Goal: Check status: Check status

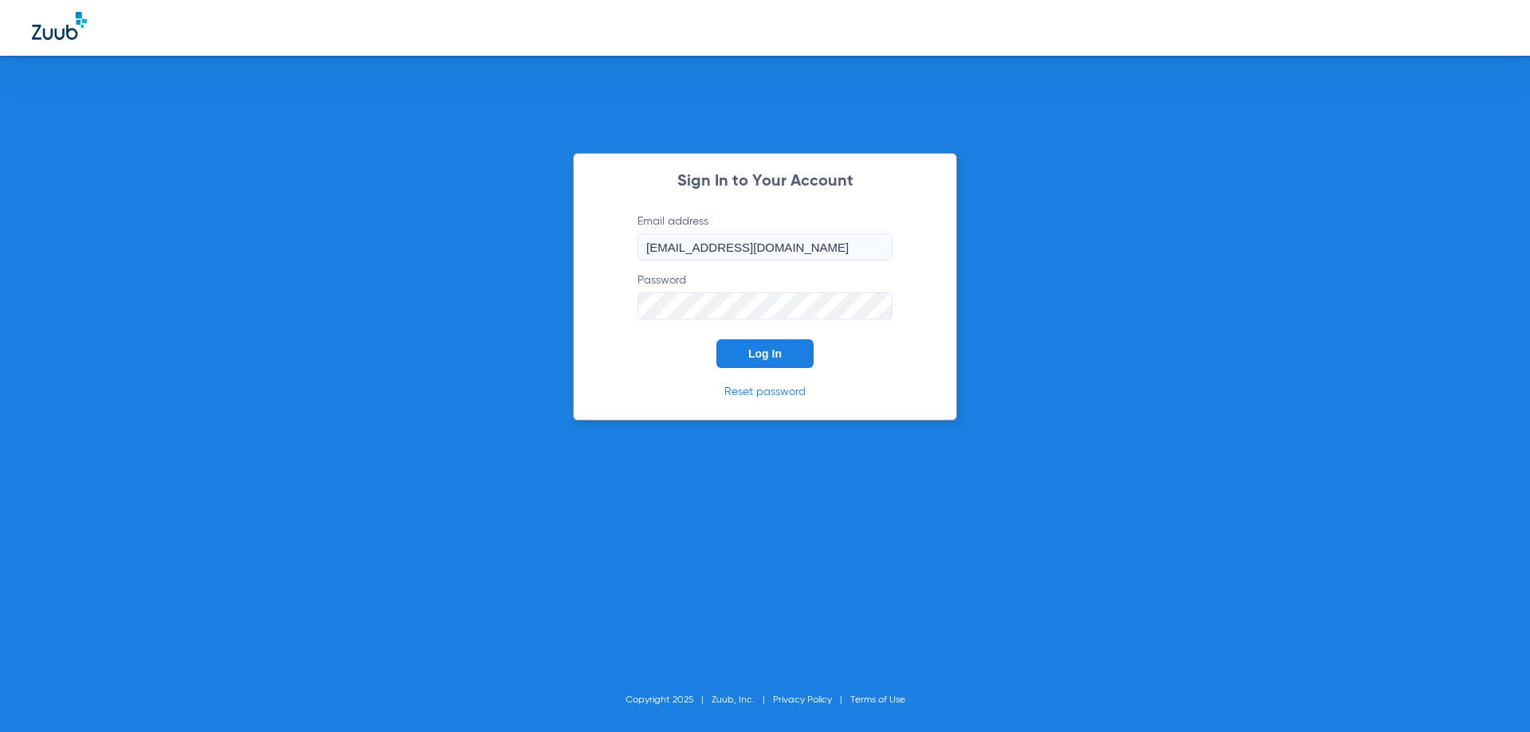
click at [785, 350] on button "Log In" at bounding box center [764, 353] width 97 height 29
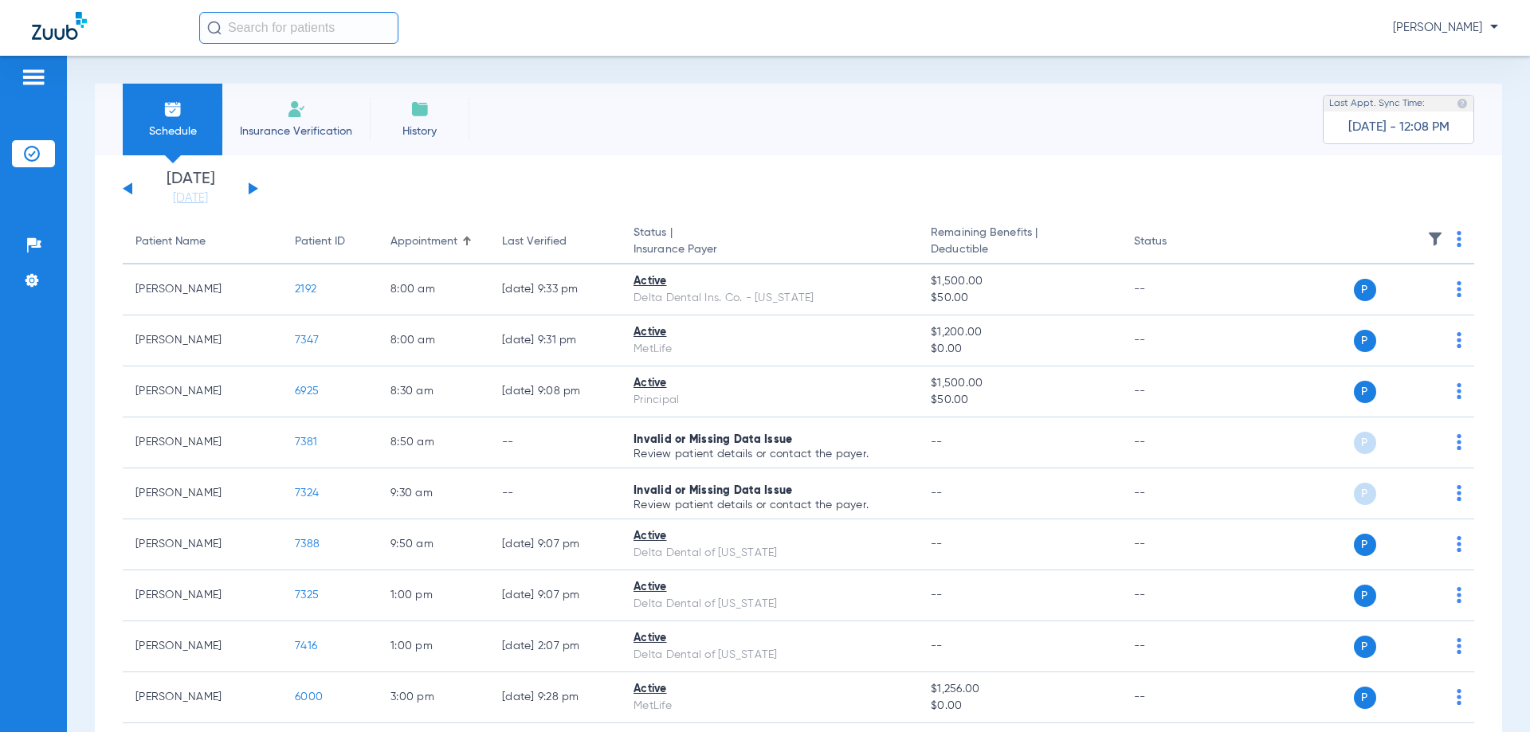
click at [252, 186] on button at bounding box center [254, 188] width 10 height 12
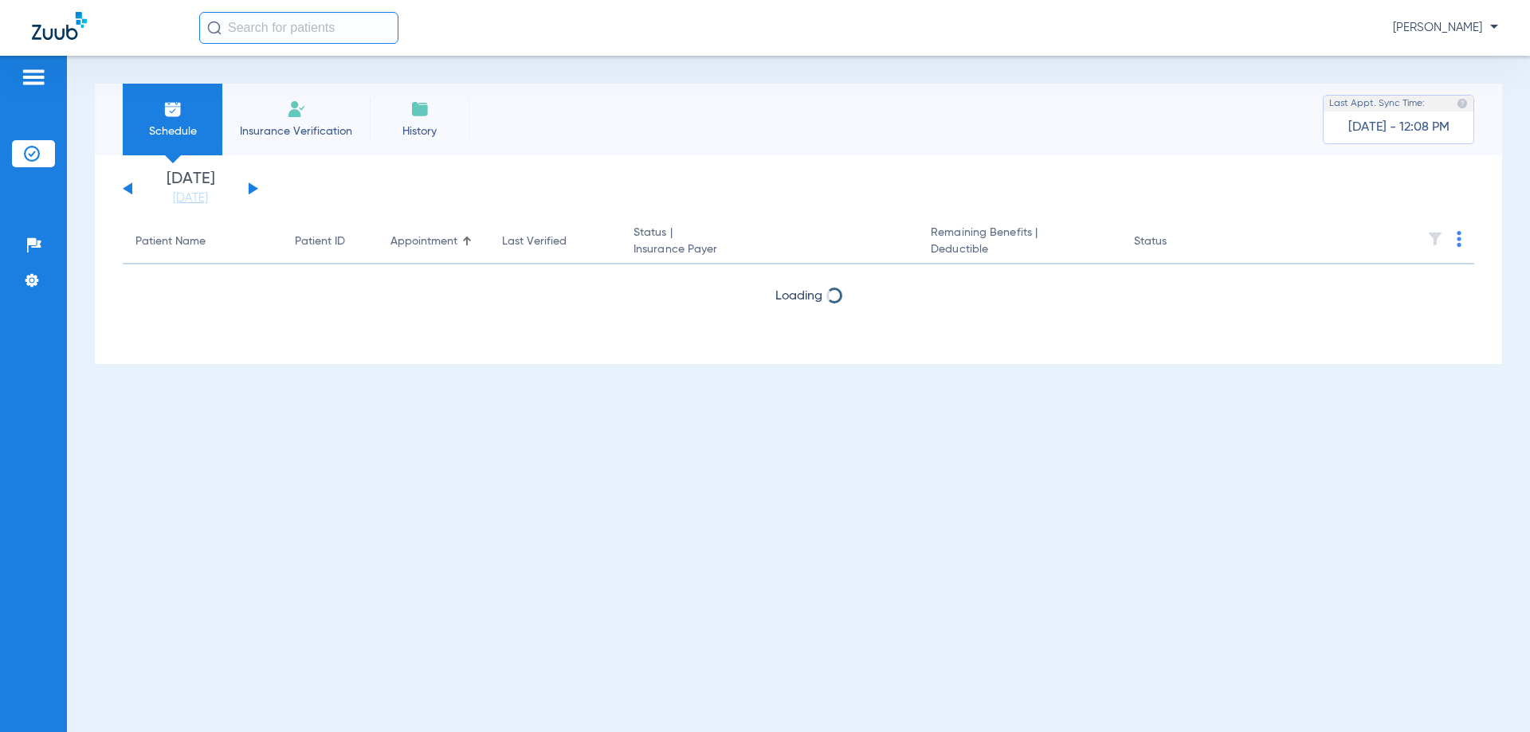
click at [252, 186] on button at bounding box center [254, 188] width 10 height 12
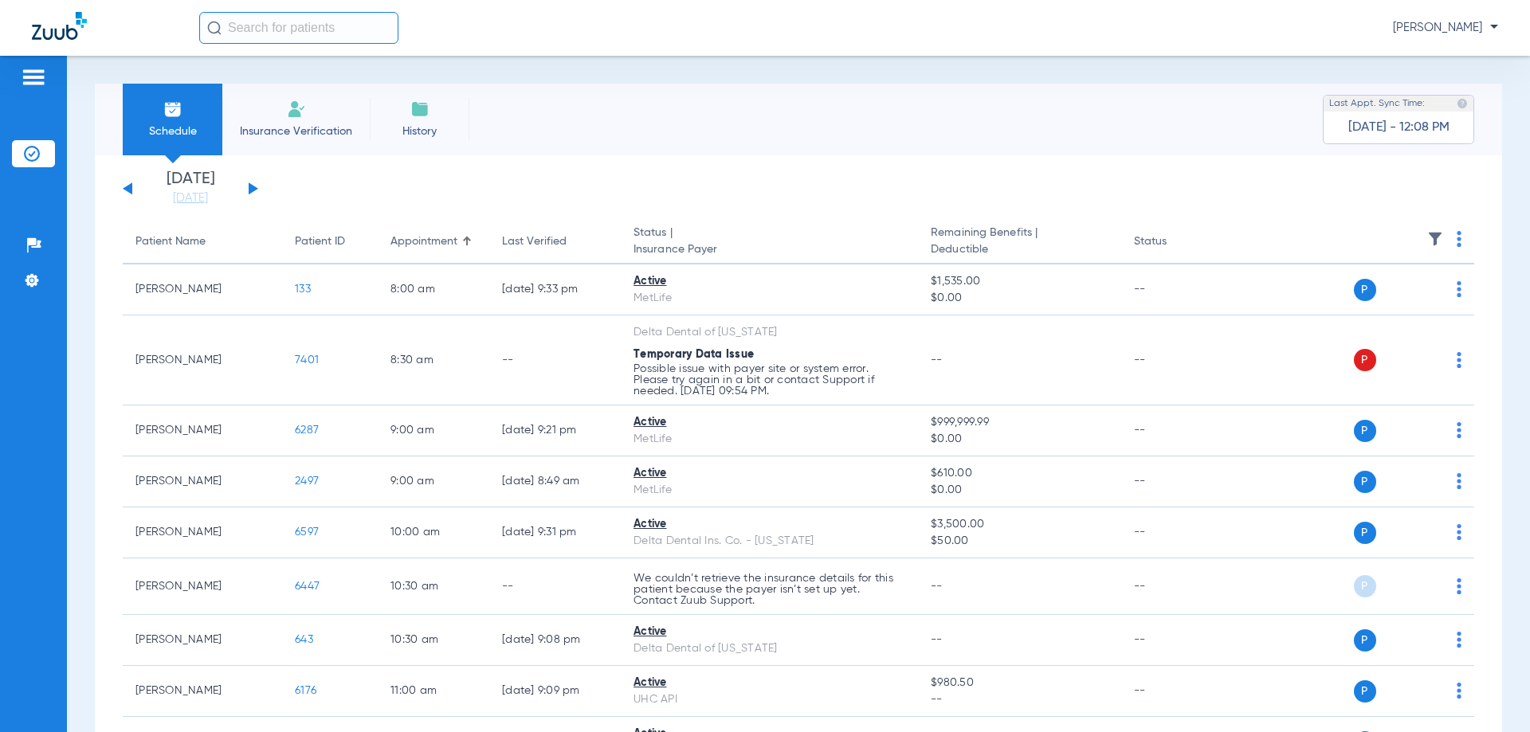
click at [252, 186] on button at bounding box center [254, 188] width 10 height 12
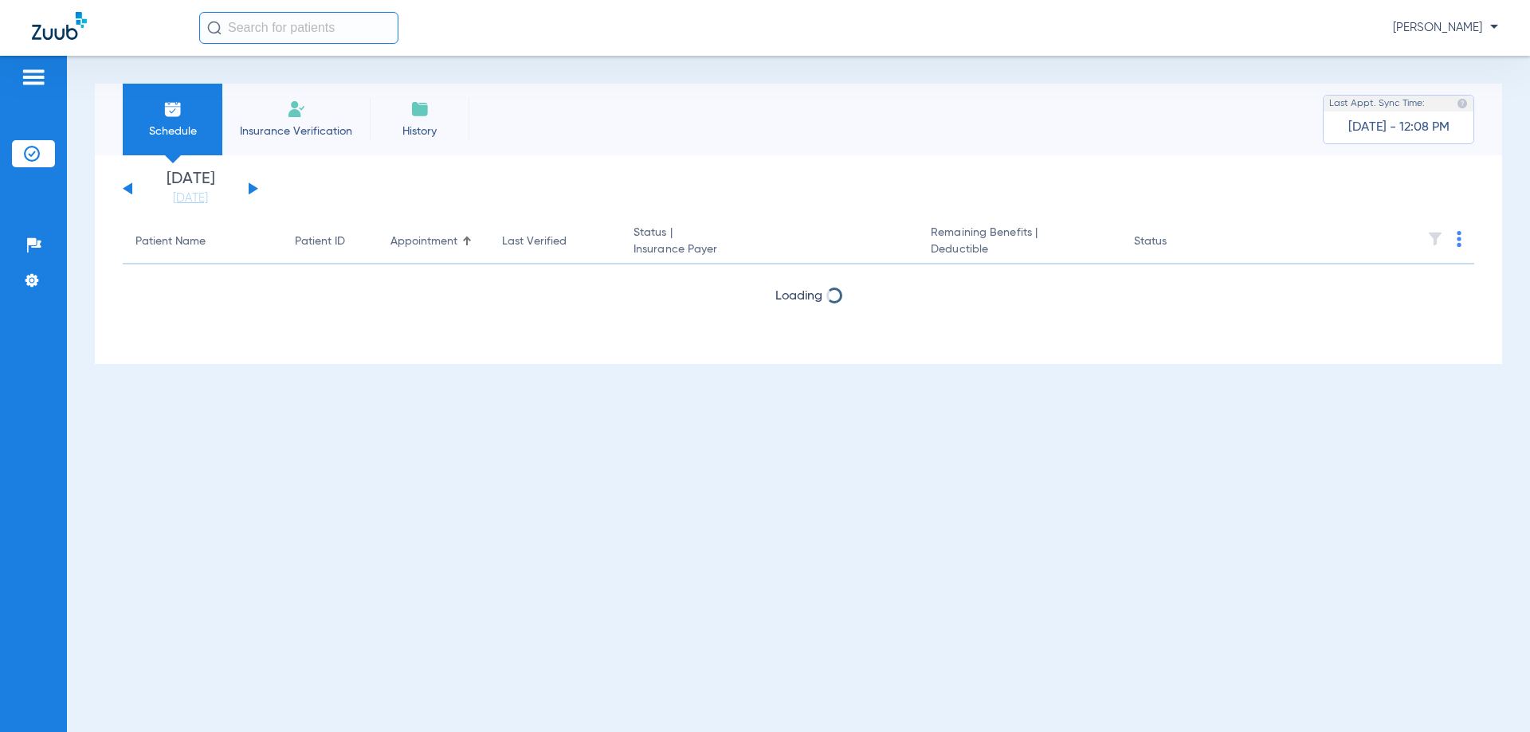
click at [252, 186] on button at bounding box center [254, 188] width 10 height 12
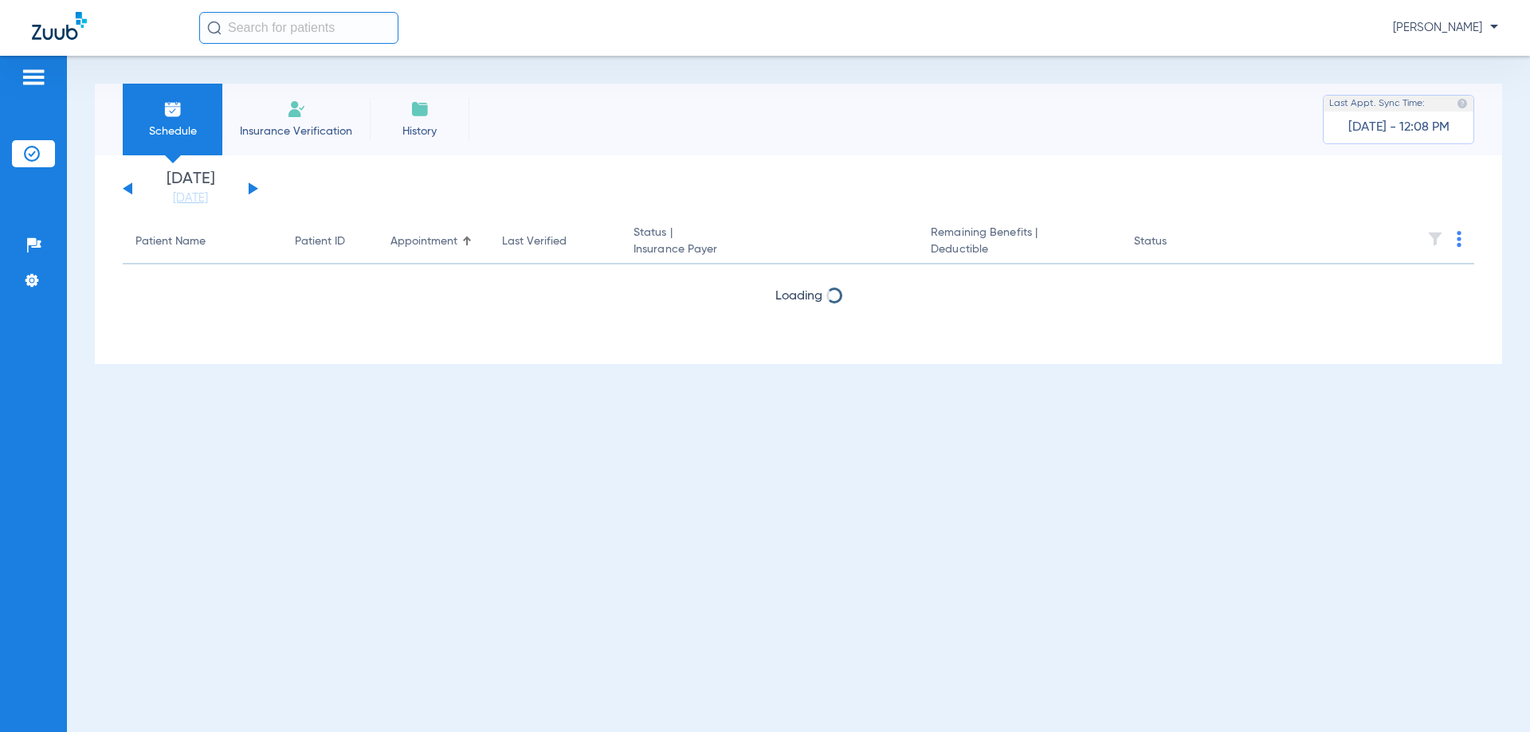
click at [252, 186] on button at bounding box center [254, 188] width 10 height 12
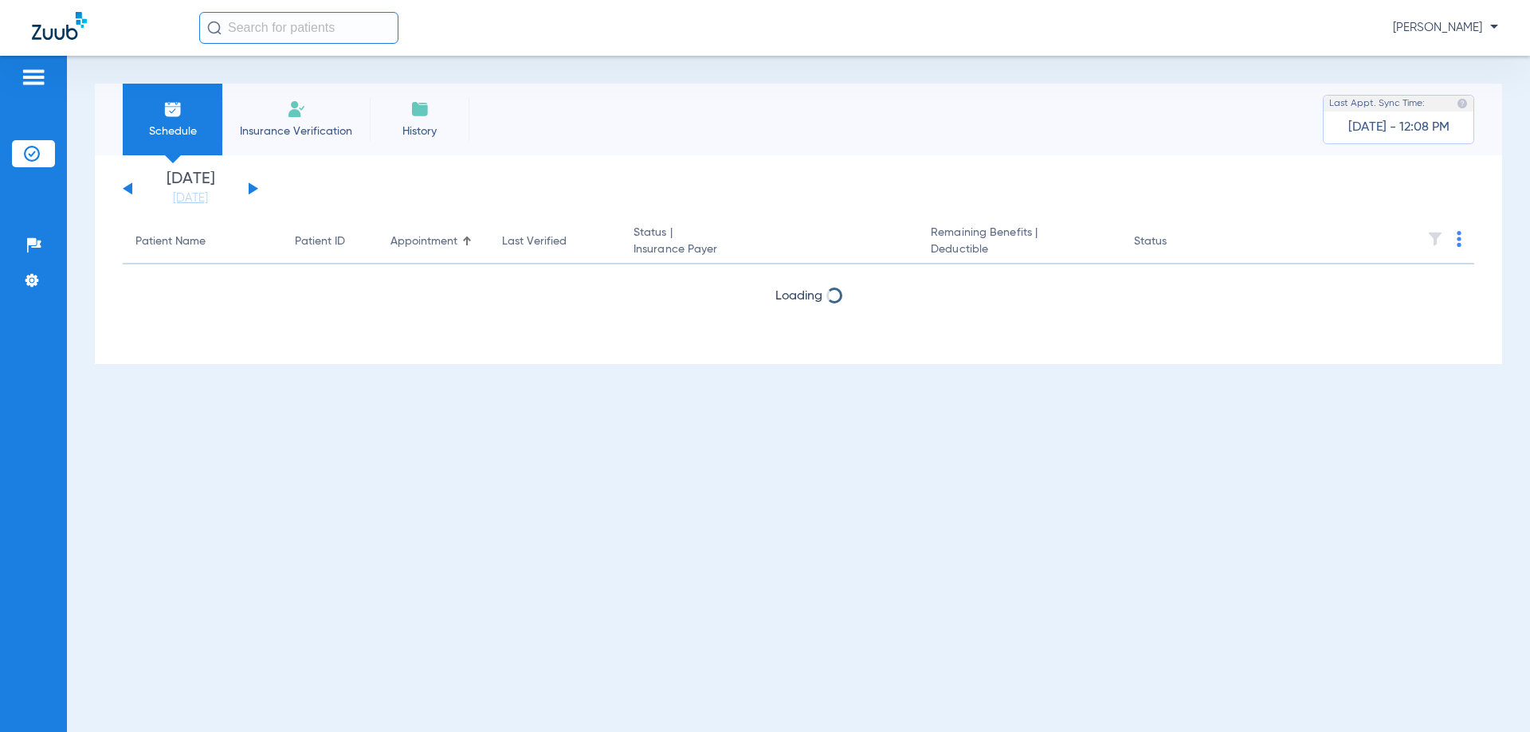
click at [252, 186] on button at bounding box center [254, 188] width 10 height 12
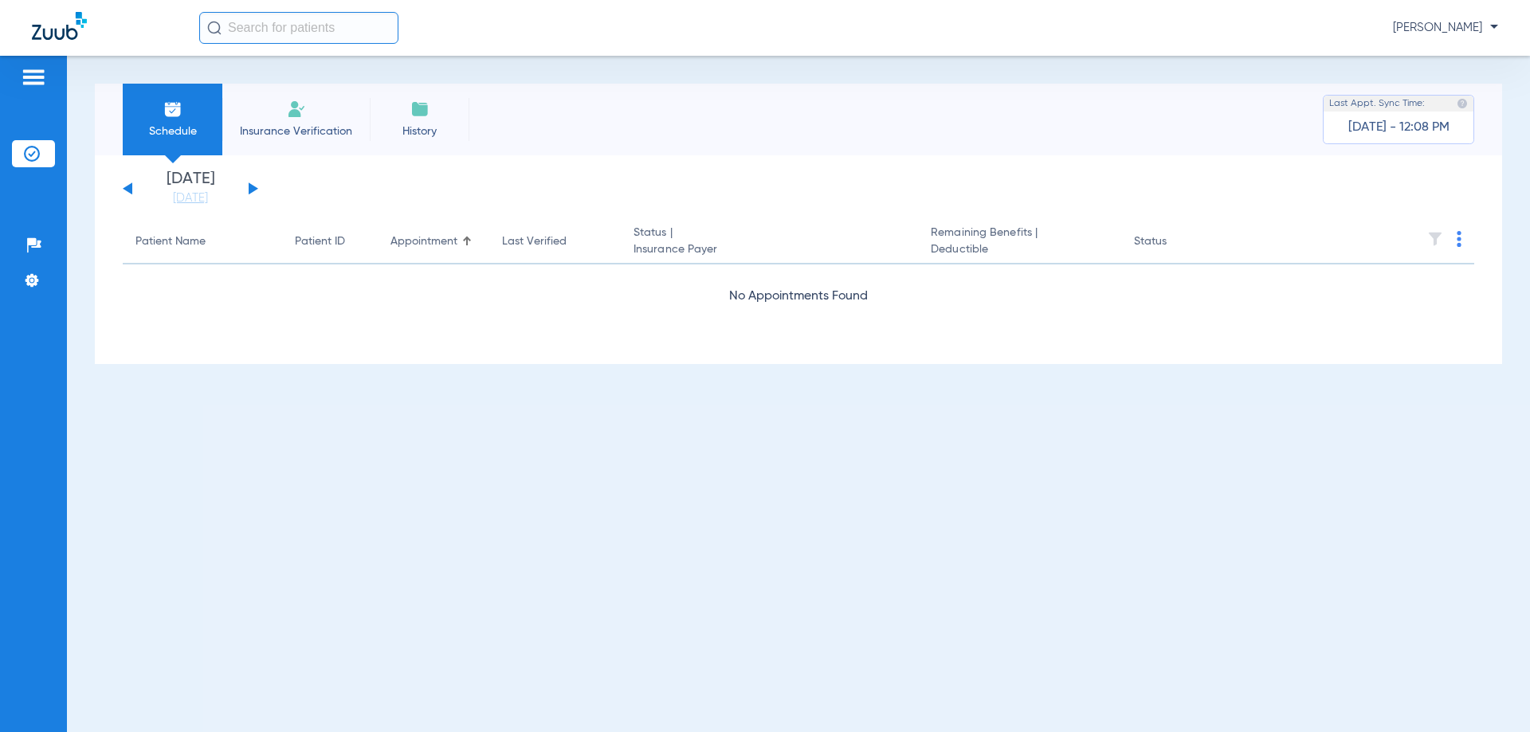
click at [252, 186] on button at bounding box center [254, 188] width 10 height 12
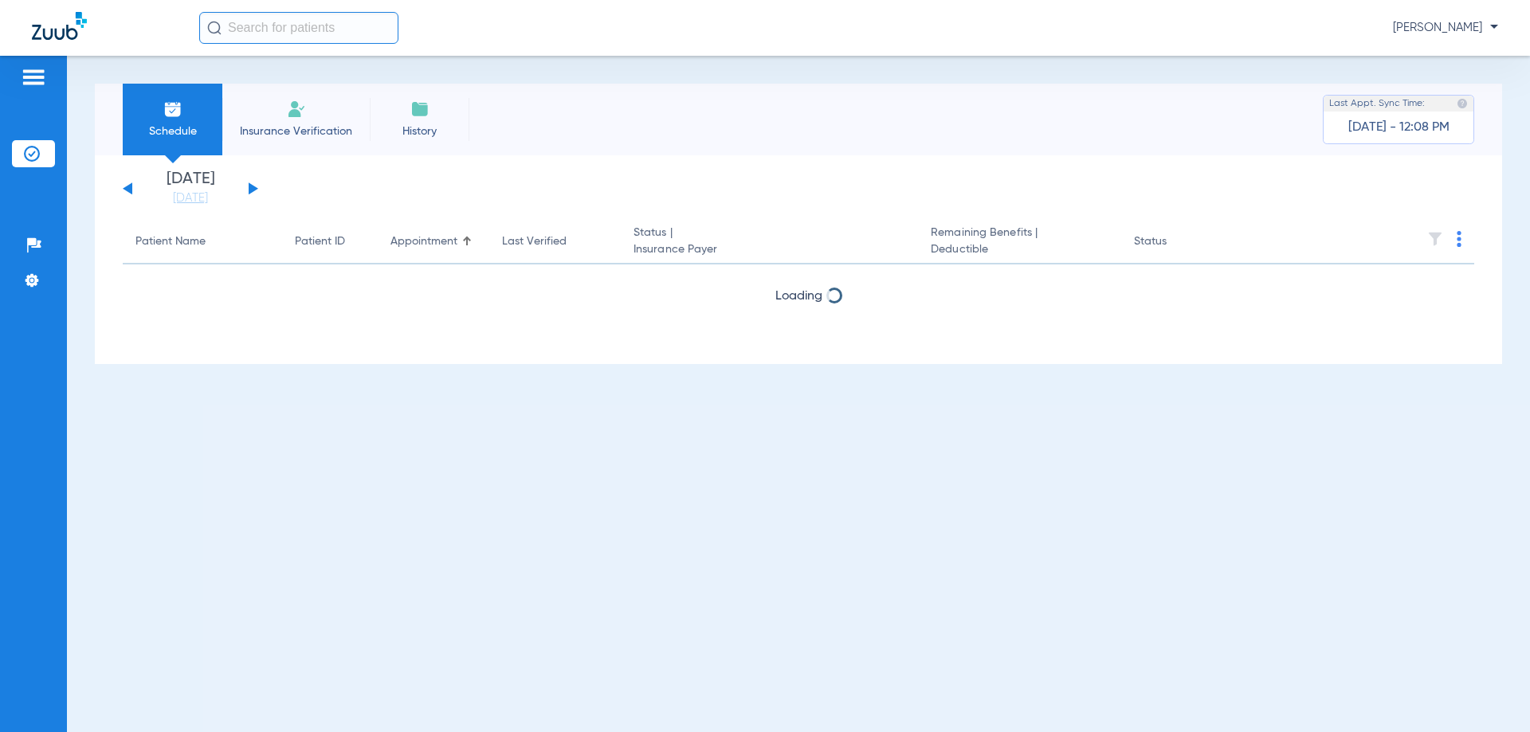
click at [252, 186] on button at bounding box center [254, 188] width 10 height 12
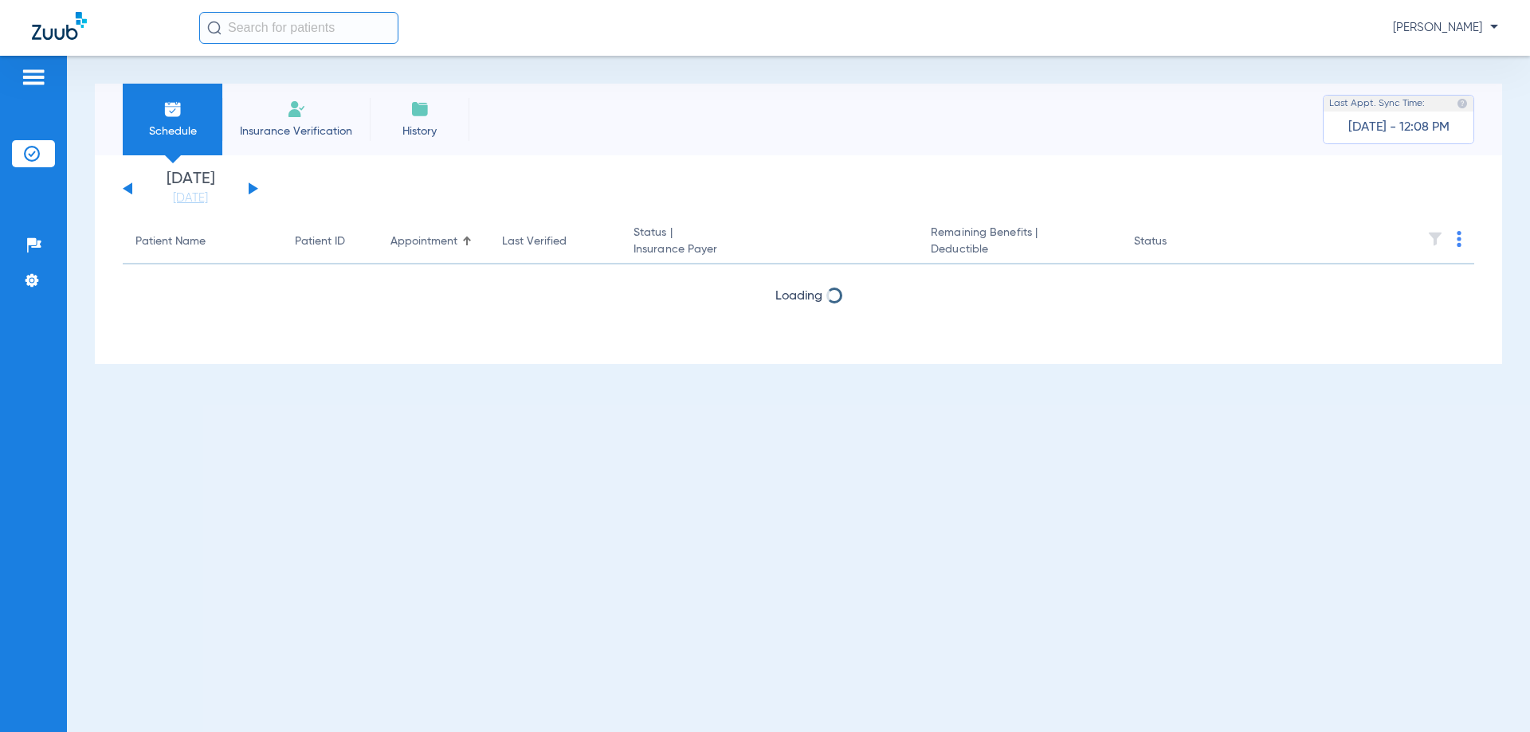
click at [252, 186] on button at bounding box center [254, 188] width 10 height 12
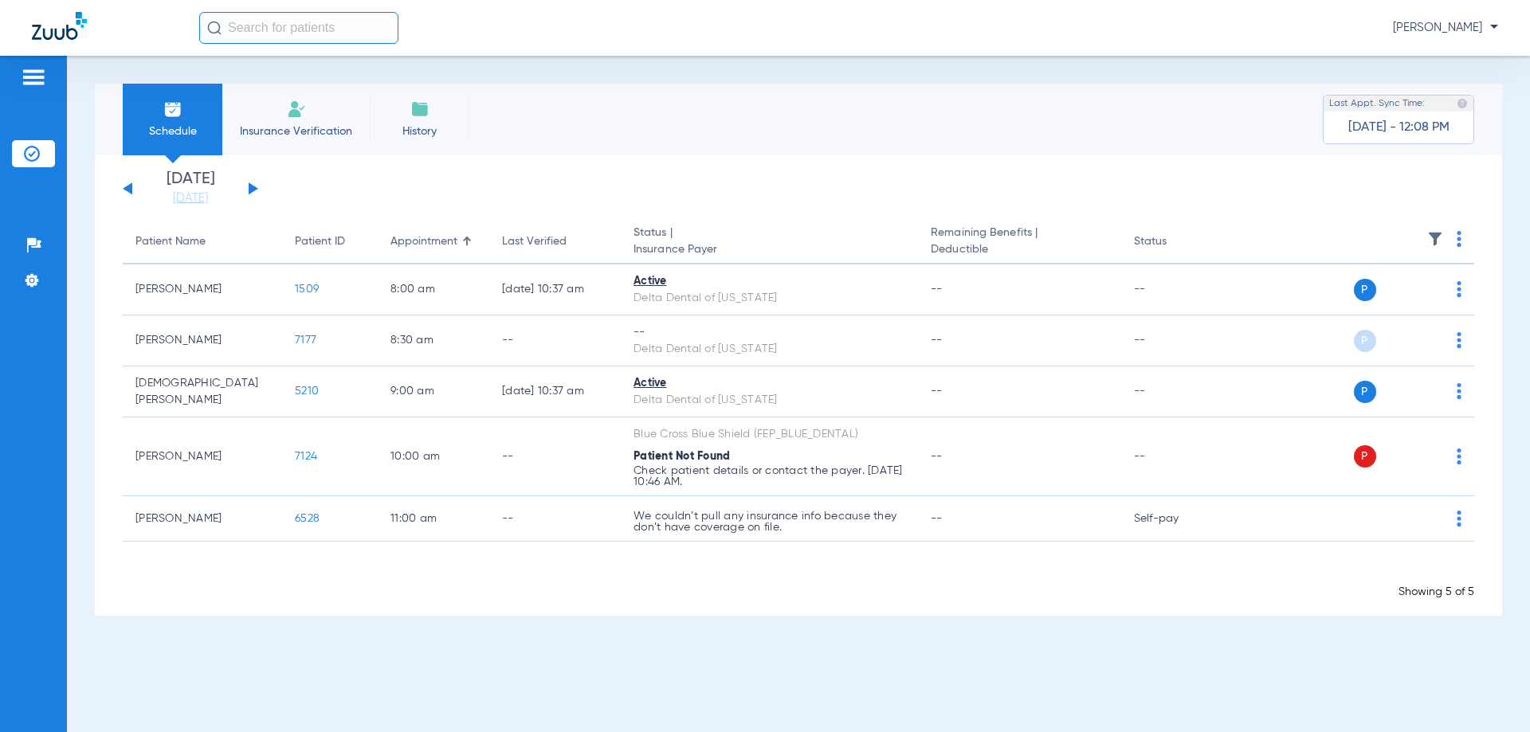
click at [252, 186] on button at bounding box center [254, 188] width 10 height 12
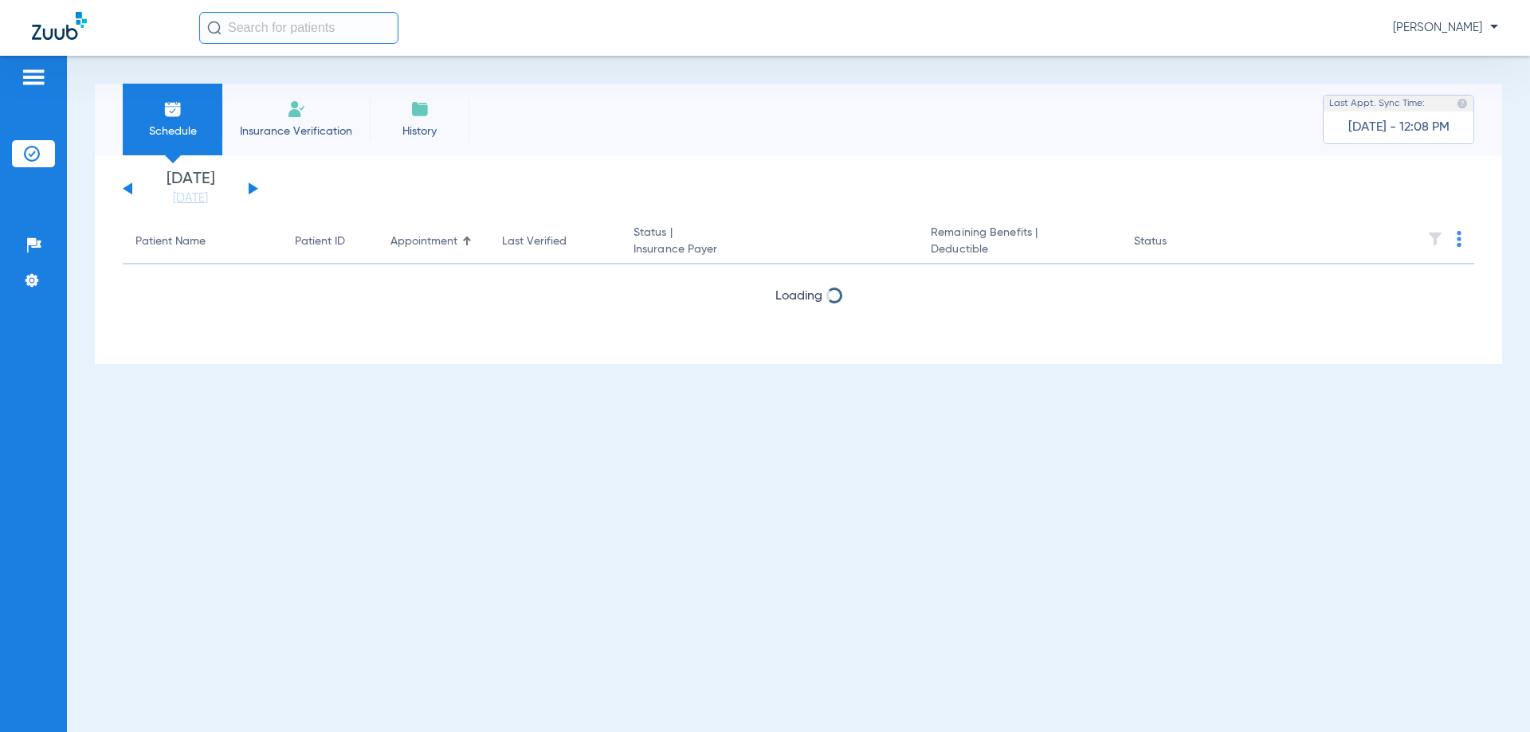
click at [252, 186] on button at bounding box center [254, 188] width 10 height 12
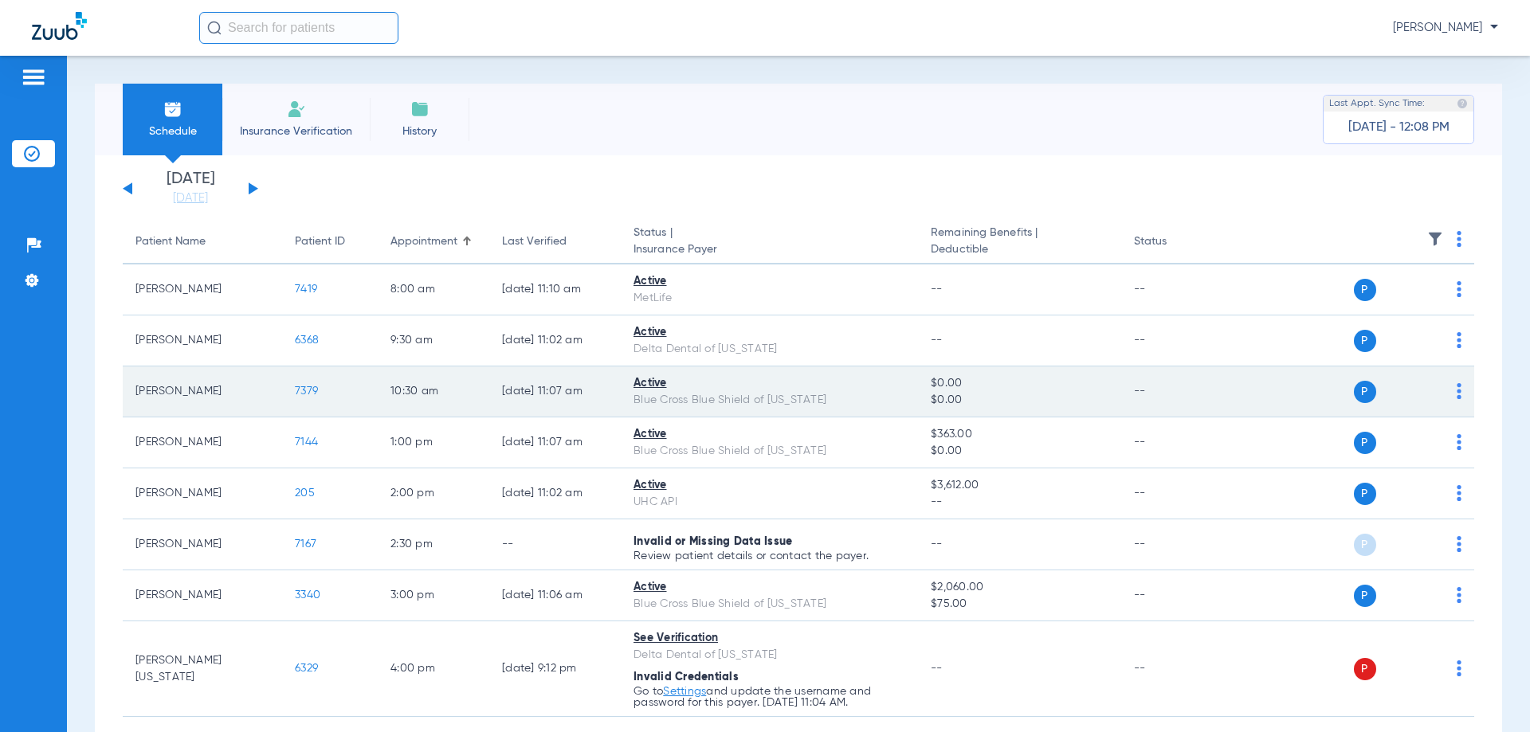
scroll to position [87, 0]
